Goal: Information Seeking & Learning: Learn about a topic

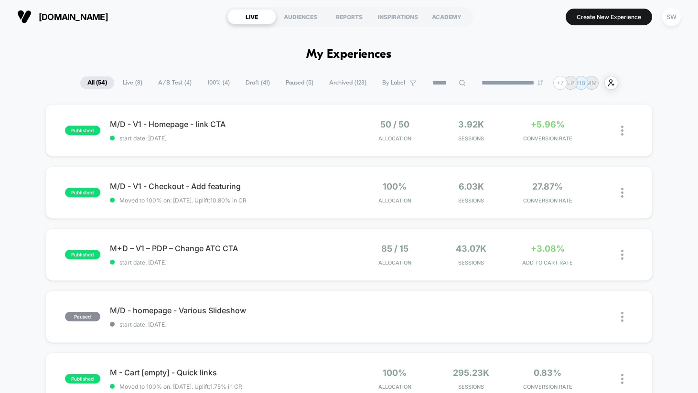
click at [163, 83] on span "A/B Test ( 4 )" at bounding box center [175, 82] width 48 height 13
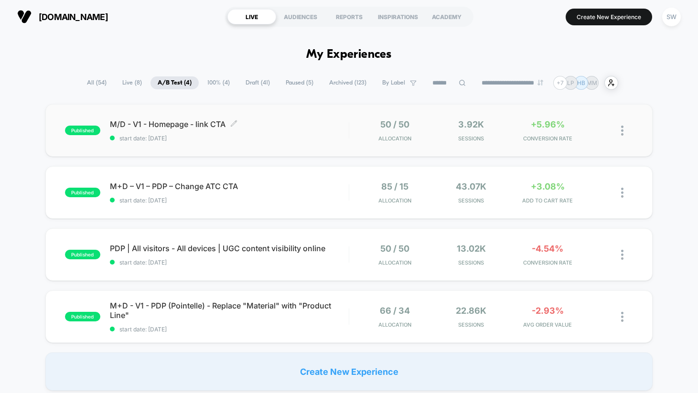
click at [291, 137] on span "start date: [DATE]" at bounding box center [229, 138] width 239 height 7
click at [264, 133] on div "M/D - V1 - Homepage - link CTA Click to edit experience details Click to edit e…" at bounding box center [229, 130] width 239 height 22
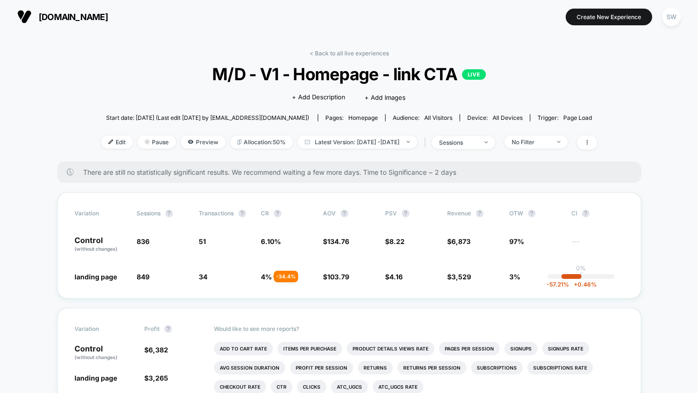
click at [361, 52] on link "< Back to all live experiences" at bounding box center [349, 53] width 79 height 7
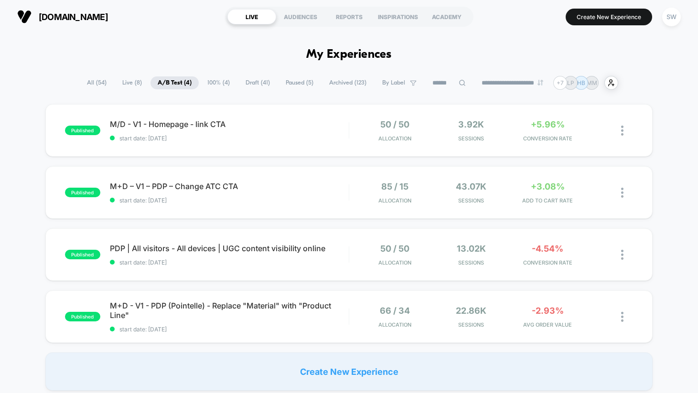
click at [216, 82] on span "100% ( 4 )" at bounding box center [218, 82] width 37 height 13
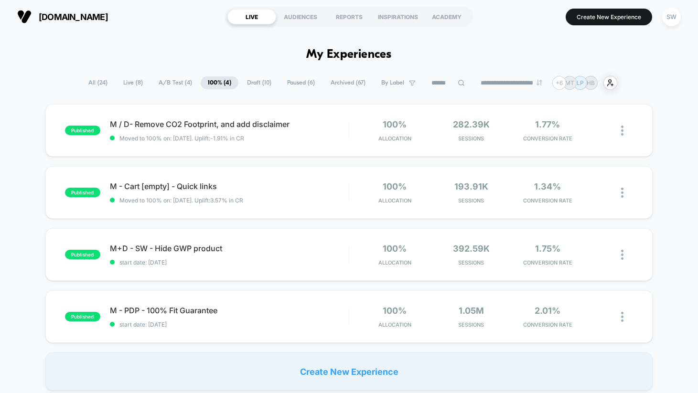
click at [173, 82] on span "A/B Test ( 4 )" at bounding box center [175, 82] width 48 height 13
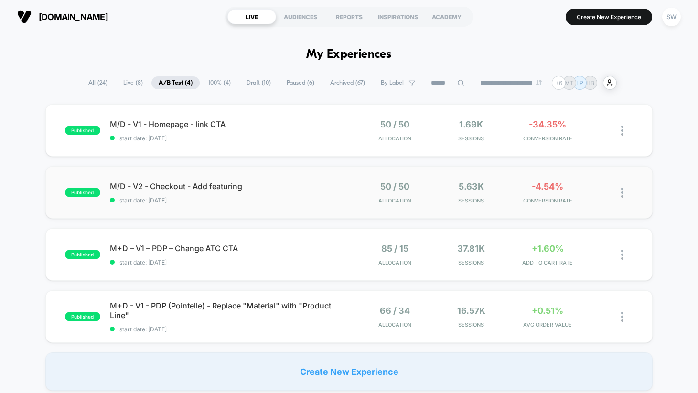
click at [589, 204] on div "published M/D - V2 - Checkout - Add featuring start date: [DATE] 50 / 50 Alloca…" at bounding box center [348, 192] width 607 height 53
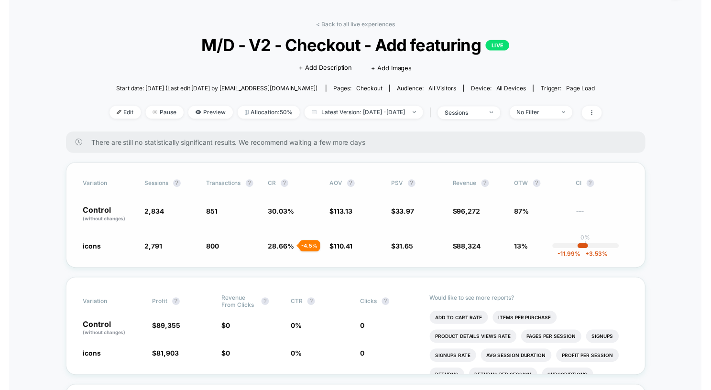
scroll to position [38, 0]
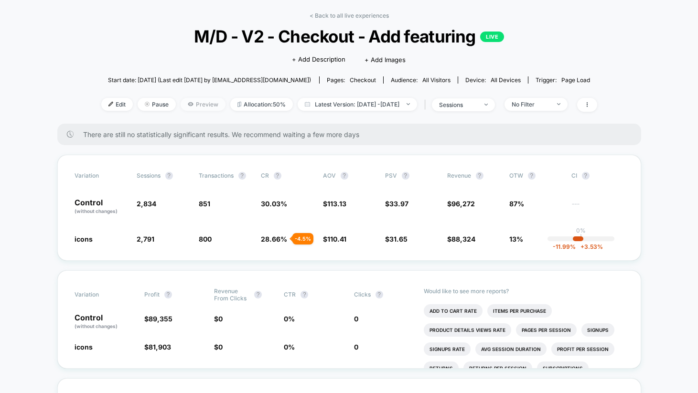
click at [188, 103] on span "Preview" at bounding box center [203, 104] width 45 height 13
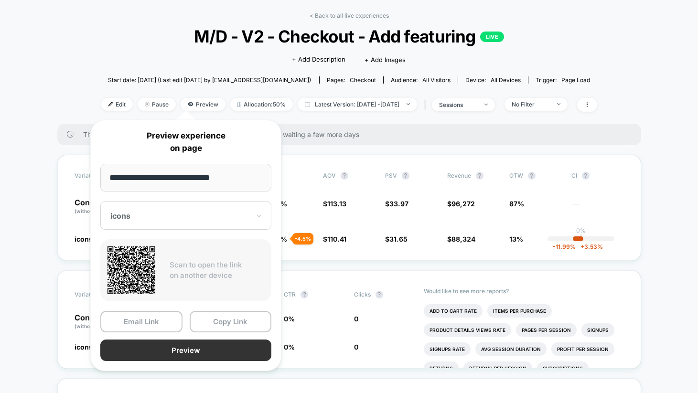
click at [179, 350] on button "Preview" at bounding box center [185, 351] width 171 height 22
